Goal: Information Seeking & Learning: Compare options

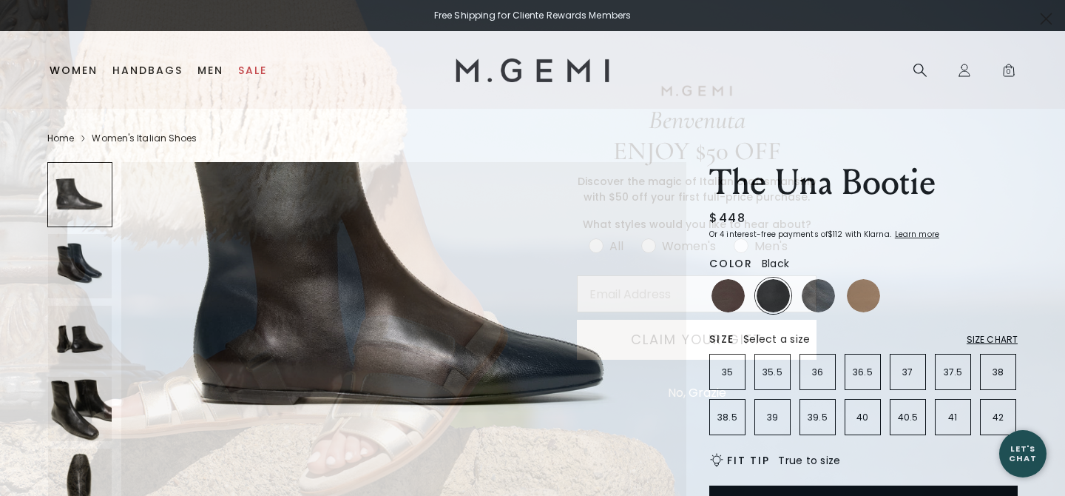
click at [1045, 8] on circle "Close dialog" at bounding box center [1046, 19] width 24 height 24
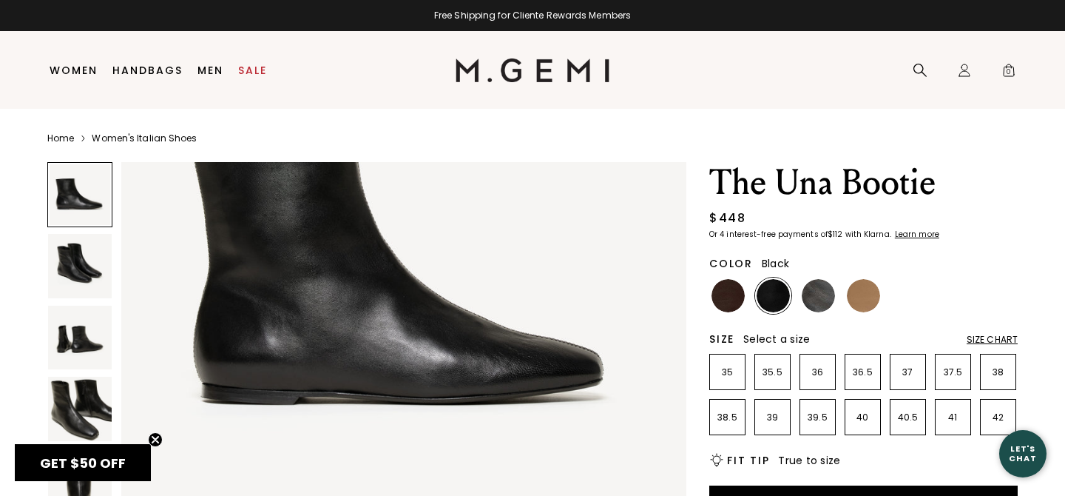
click at [80, 266] on img at bounding box center [80, 266] width 64 height 64
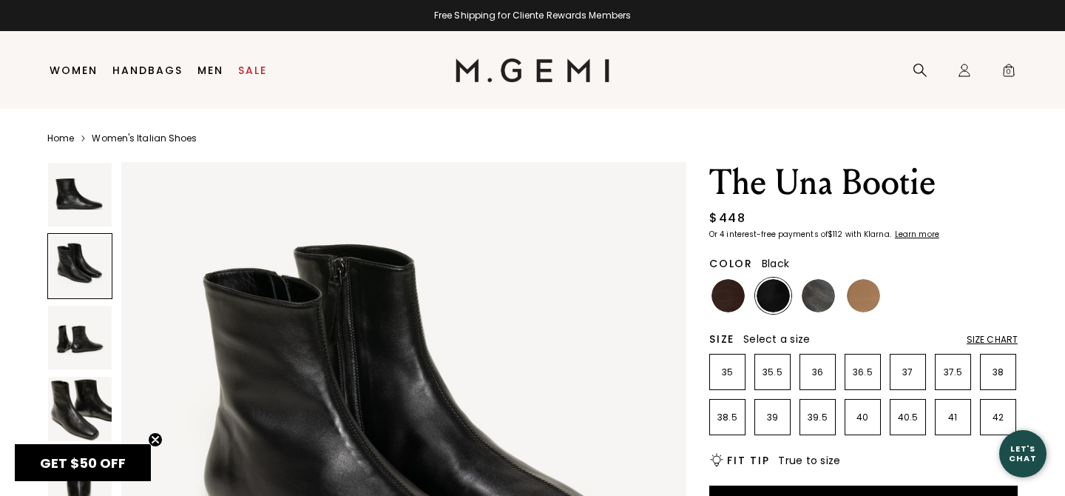
click at [72, 321] on img at bounding box center [80, 338] width 64 height 64
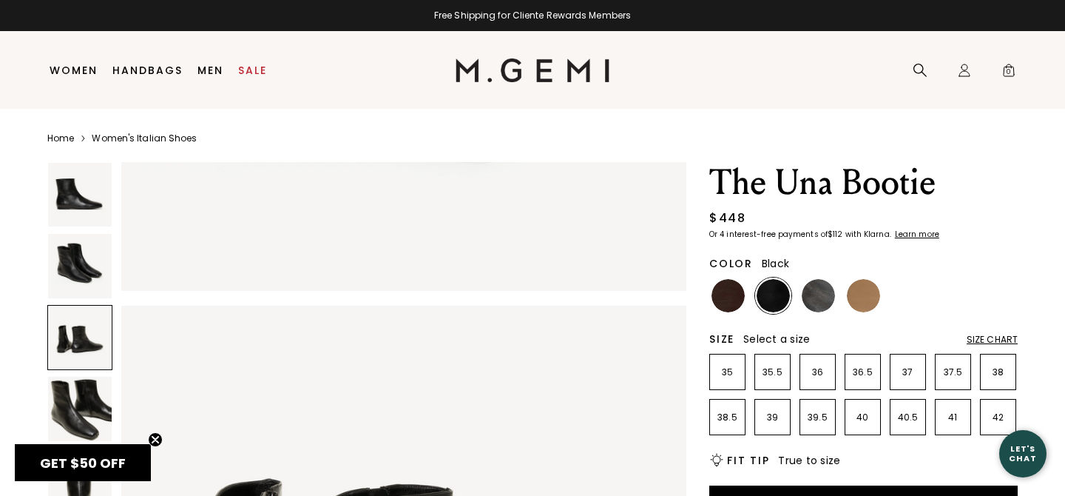
scroll to position [1159, 0]
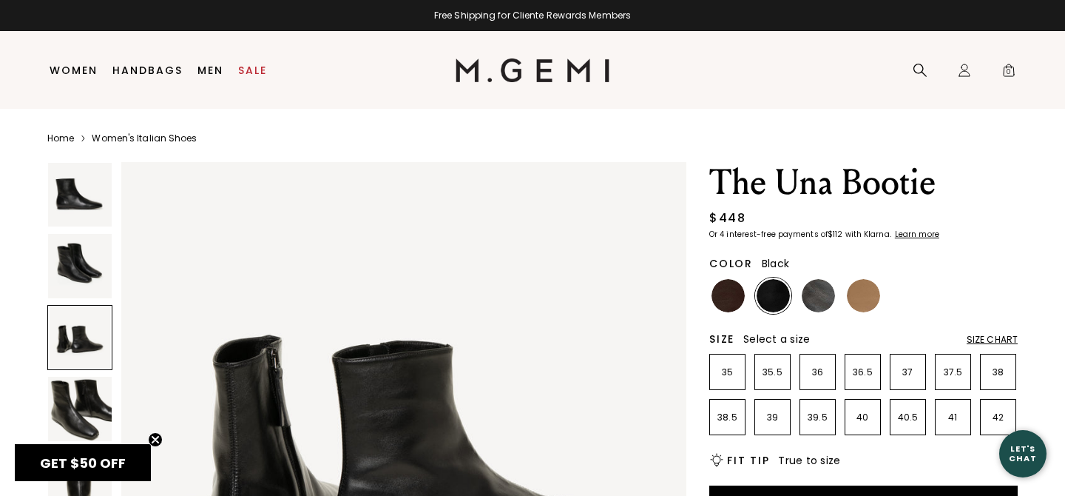
click at [90, 416] on img at bounding box center [80, 409] width 64 height 64
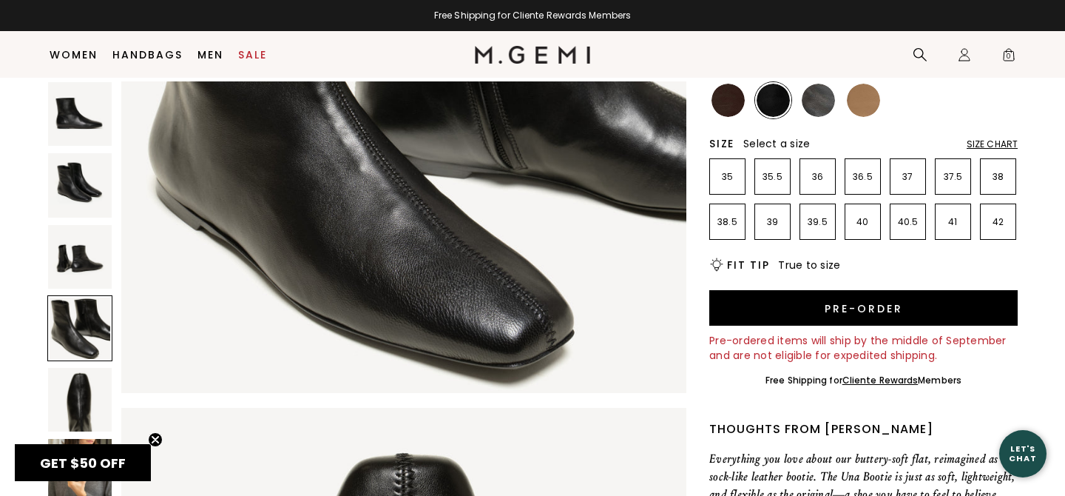
scroll to position [234, 0]
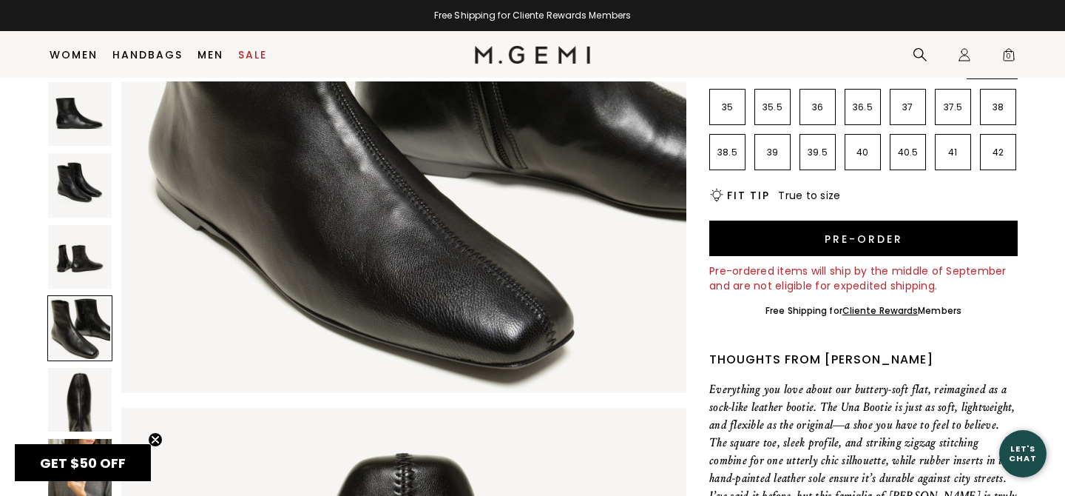
click at [74, 406] on img at bounding box center [80, 400] width 64 height 64
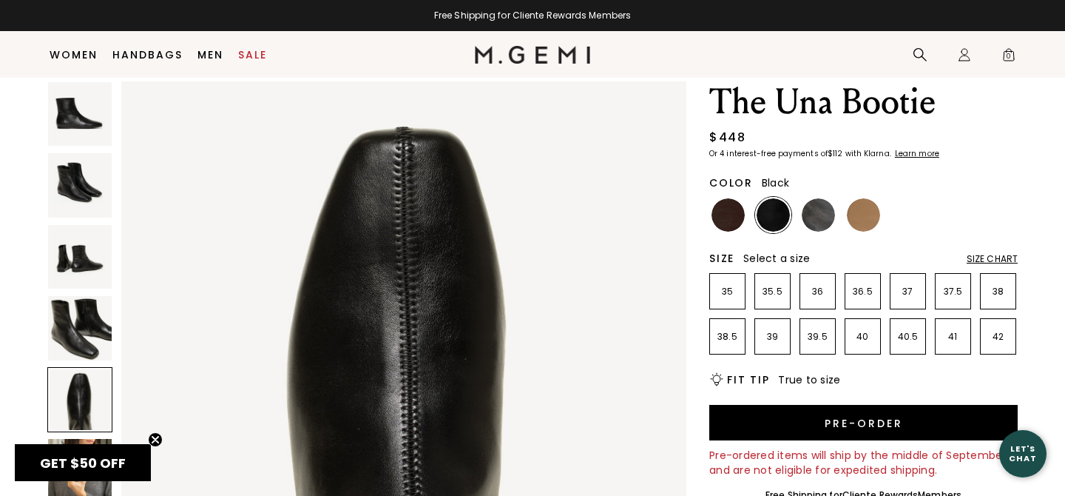
scroll to position [0, 0]
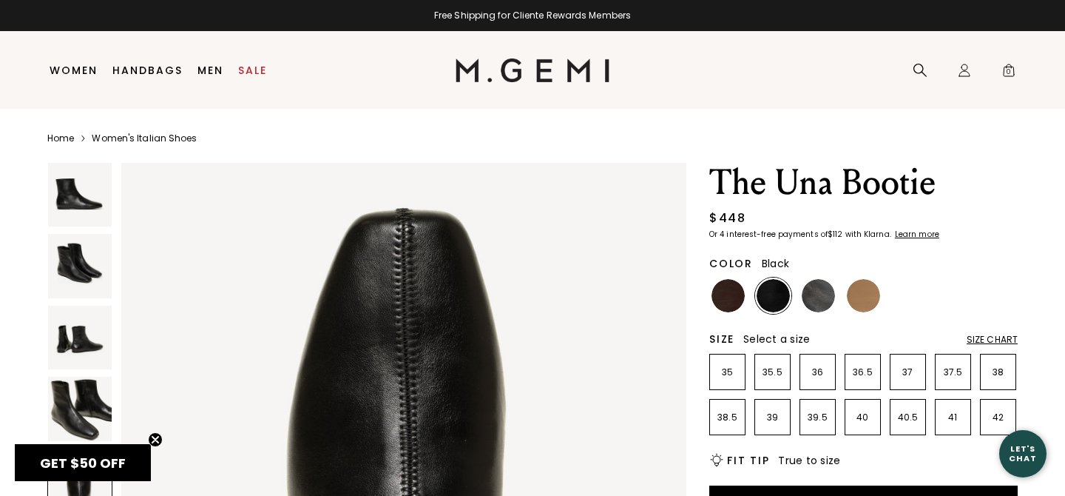
click at [76, 204] on img at bounding box center [80, 195] width 64 height 64
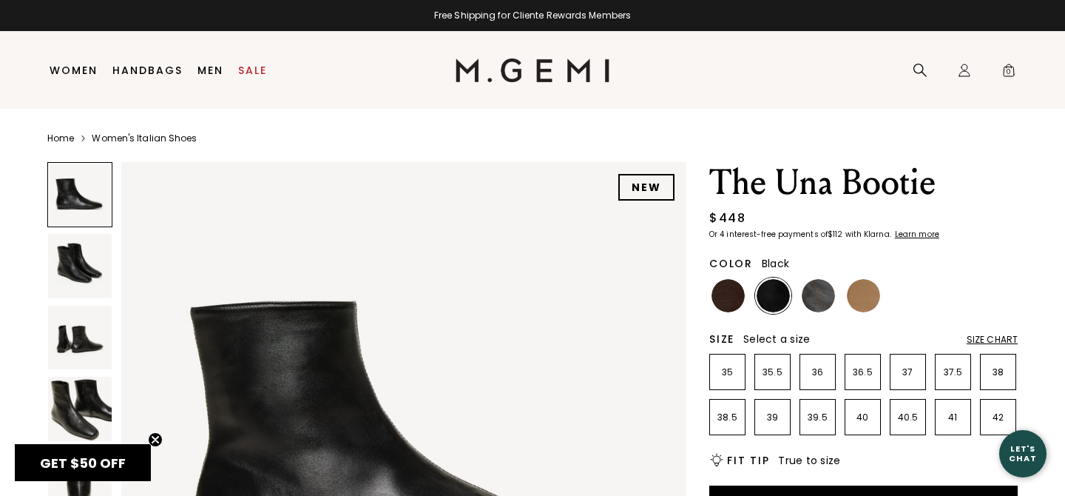
click at [76, 204] on div at bounding box center [79, 194] width 65 height 65
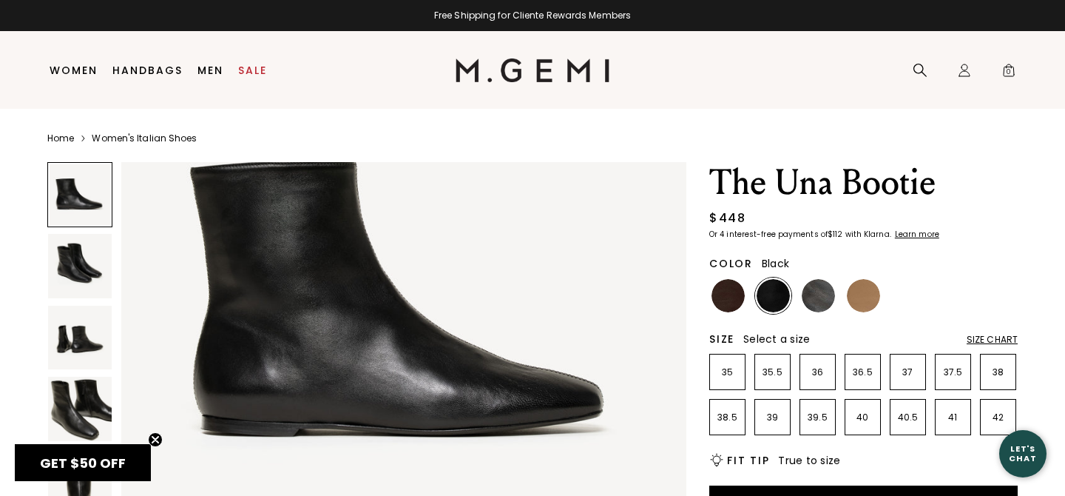
scroll to position [137, 0]
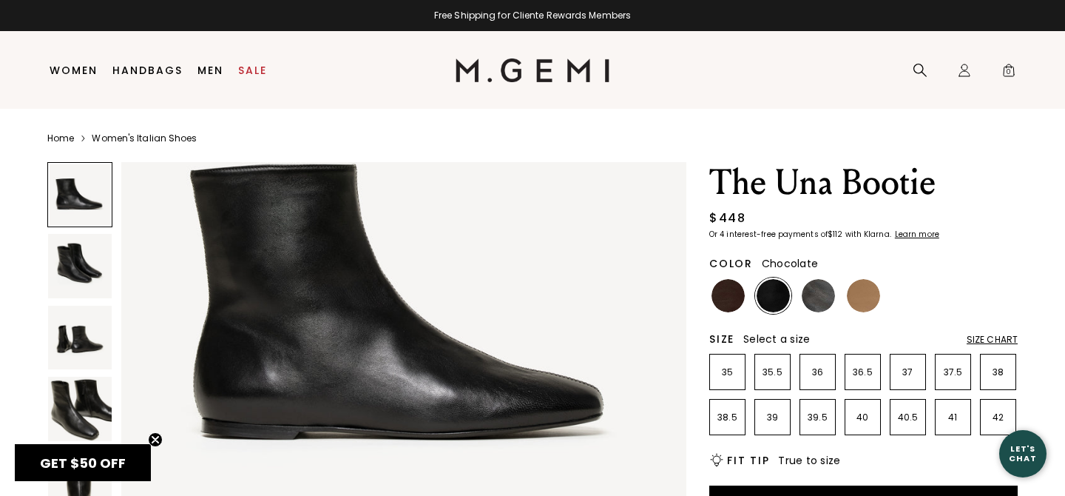
click at [715, 289] on img at bounding box center [728, 295] width 33 height 33
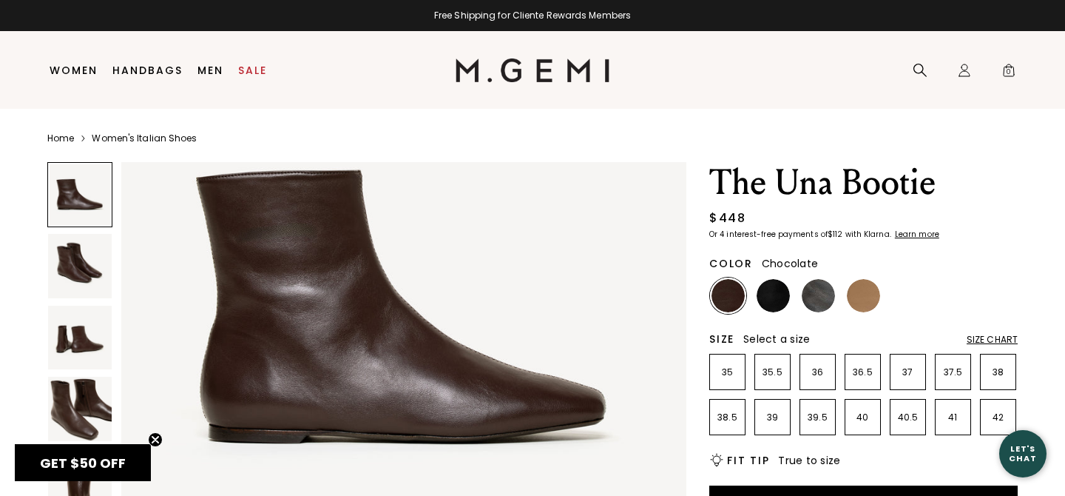
scroll to position [144, 0]
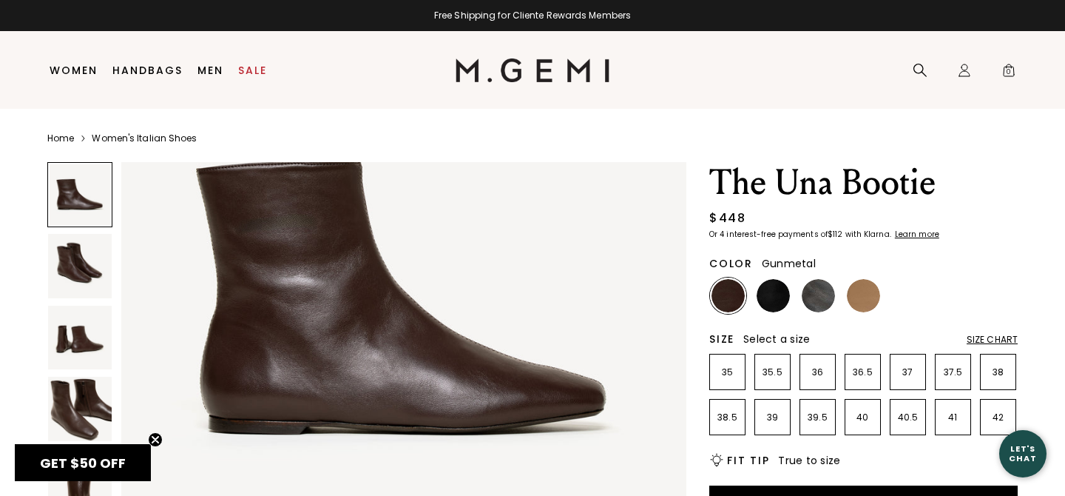
click at [813, 297] on img at bounding box center [818, 295] width 33 height 33
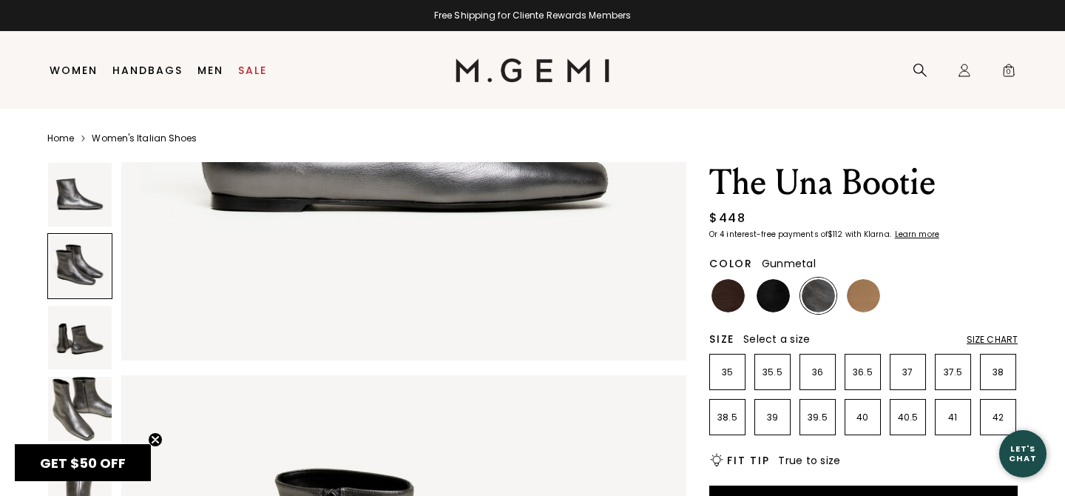
scroll to position [231, 0]
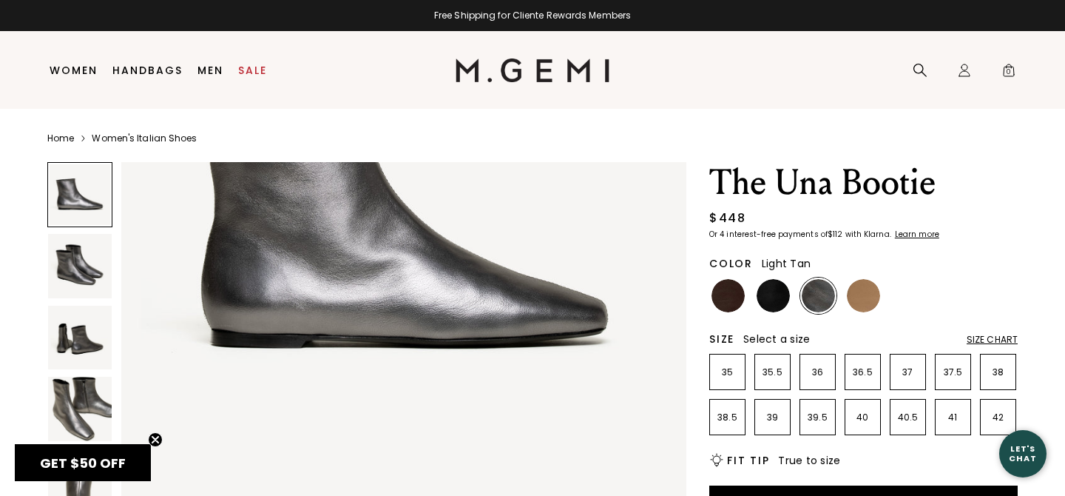
click at [871, 300] on img at bounding box center [863, 295] width 33 height 33
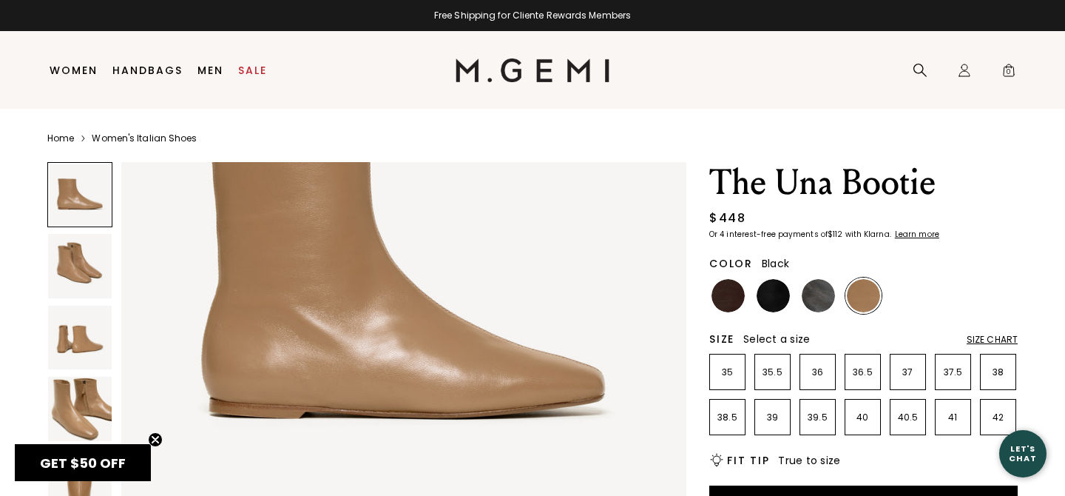
click at [758, 305] on div at bounding box center [773, 295] width 36 height 36
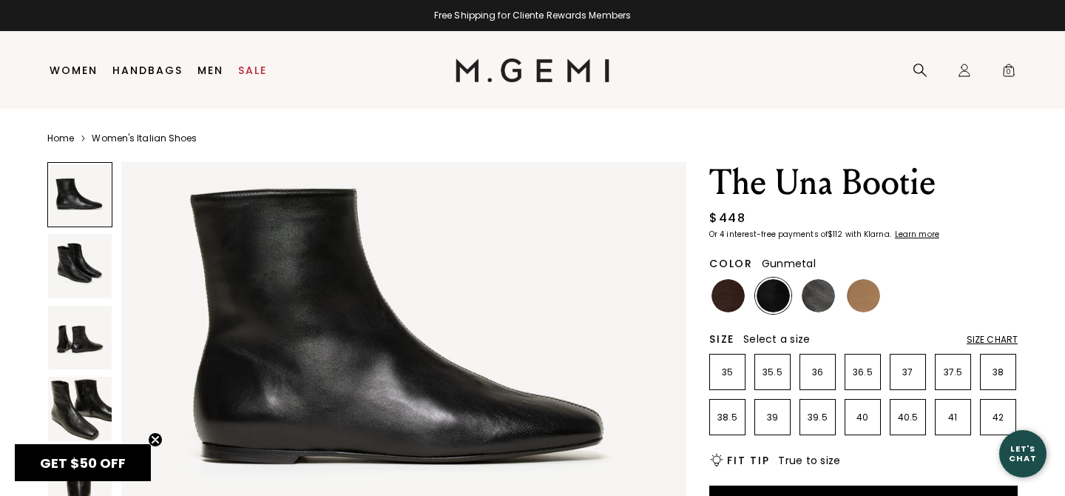
click at [820, 291] on img at bounding box center [818, 295] width 33 height 33
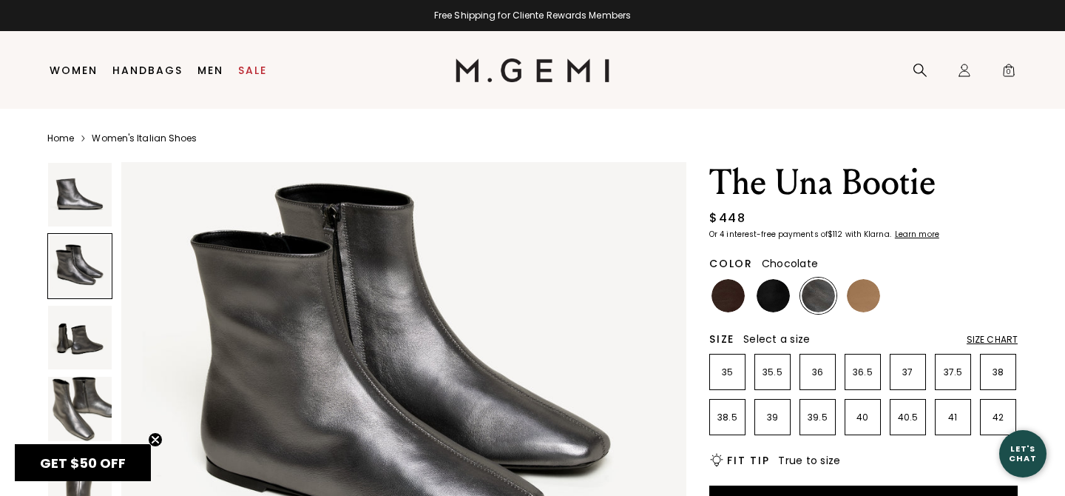
click at [722, 291] on img at bounding box center [728, 295] width 33 height 33
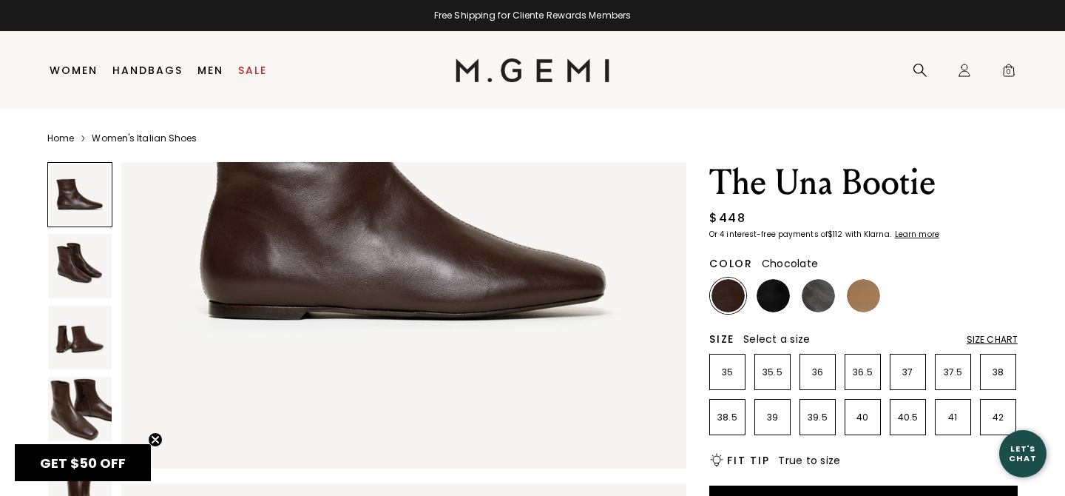
click at [62, 260] on img at bounding box center [80, 266] width 64 height 64
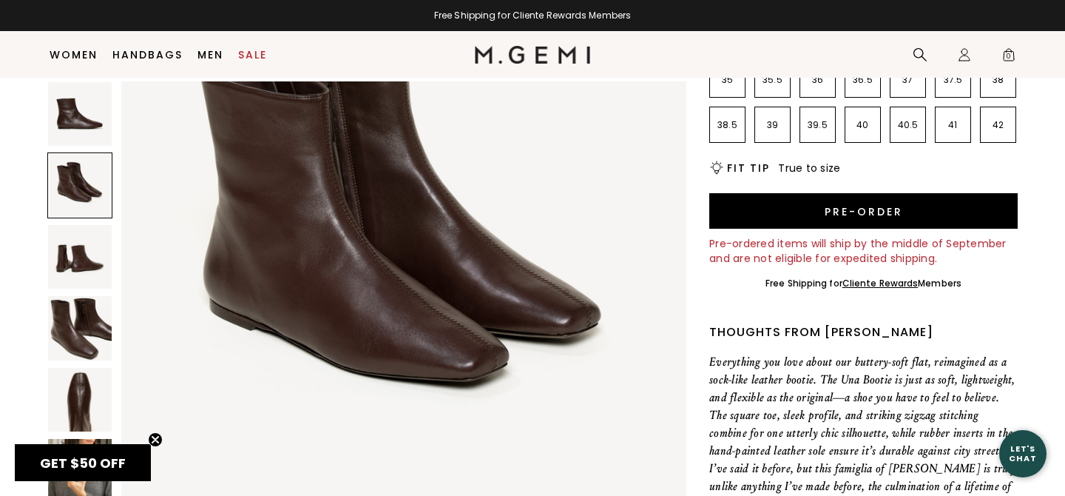
click at [157, 436] on circle "Close teaser" at bounding box center [156, 440] width 14 height 14
click at [69, 462] on img at bounding box center [80, 471] width 64 height 64
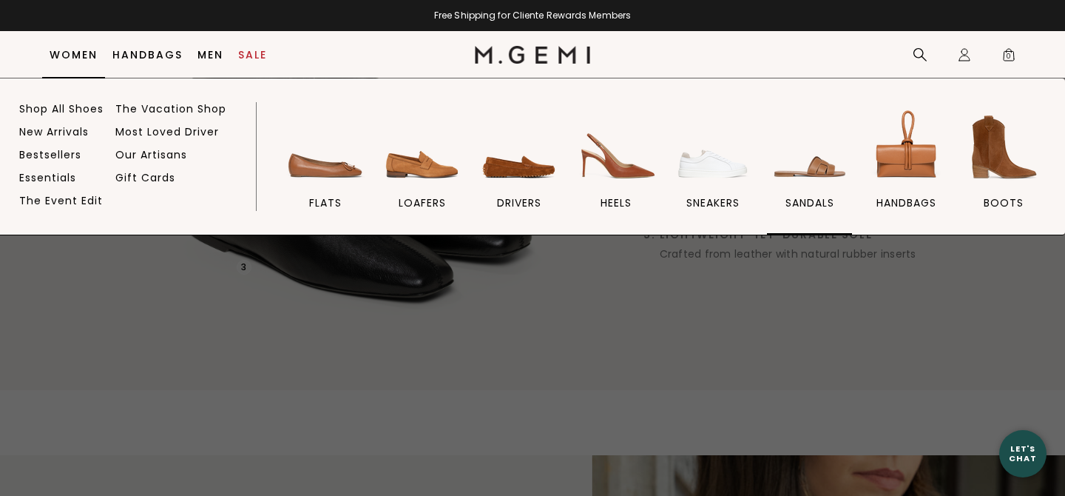
click at [810, 166] on img at bounding box center [810, 147] width 83 height 83
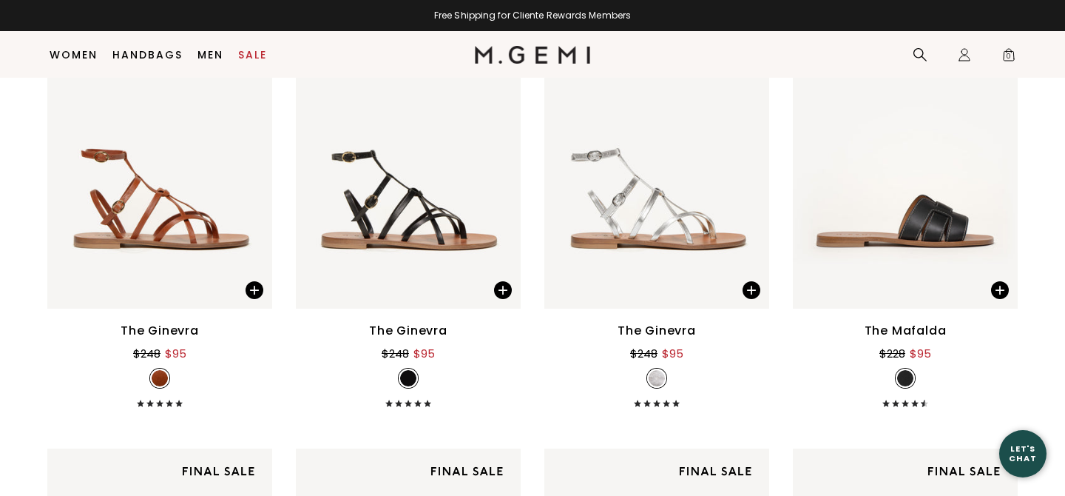
scroll to position [2528, 0]
